Goal: Entertainment & Leisure: Consume media (video, audio)

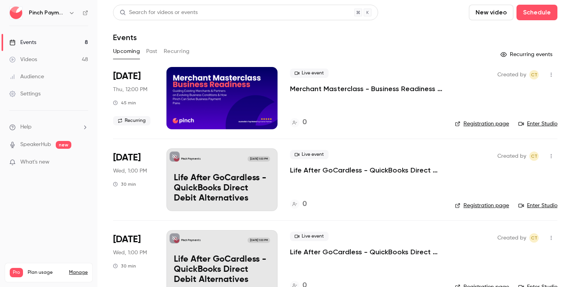
click at [44, 56] on link "Videos 48" at bounding box center [49, 59] width 98 height 17
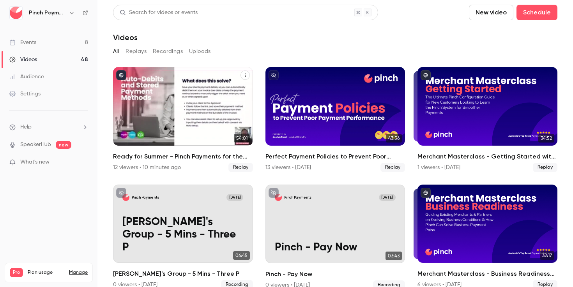
click at [197, 99] on div "Ready for Summer - Pinch Payments for the Pool Industry" at bounding box center [183, 106] width 140 height 79
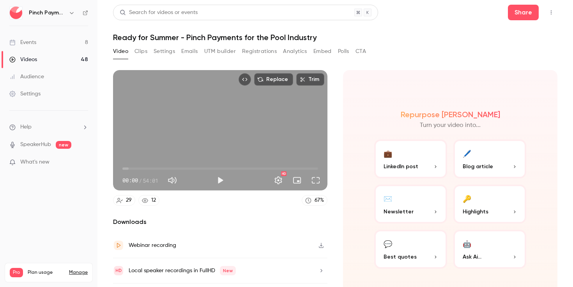
drag, startPoint x: 434, startPoint y: 33, endPoint x: 374, endPoint y: 65, distance: 67.7
click at [433, 33] on h1 "Ready for Summer - Pinch Payments for the Pool Industry" at bounding box center [335, 37] width 445 height 9
